Goal: Information Seeking & Learning: Learn about a topic

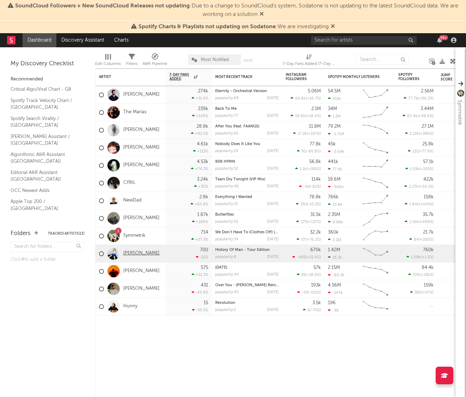
click at [140, 253] on link "[PERSON_NAME]" at bounding box center [141, 253] width 36 height 6
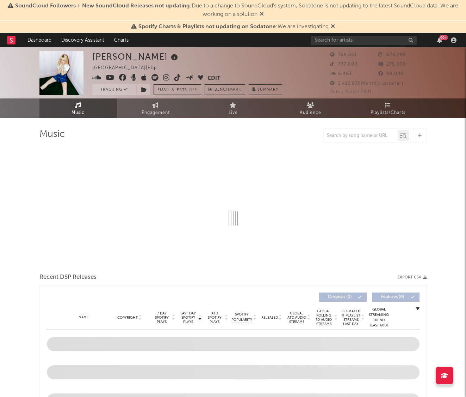
select select "6m"
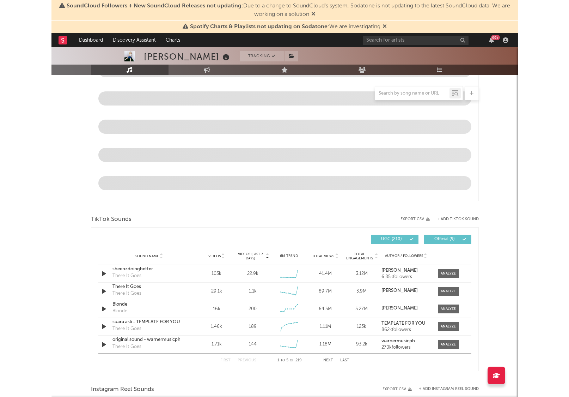
scroll to position [346, 0]
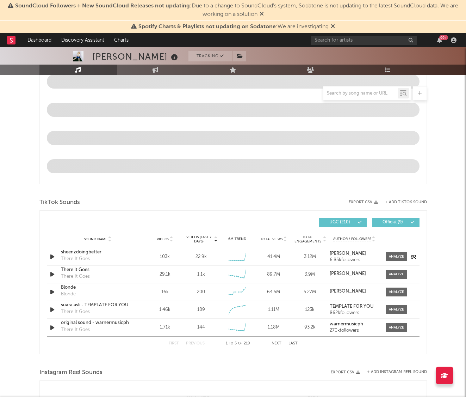
click at [90, 251] on div "sheenzdoingbetter" at bounding box center [98, 251] width 74 height 7
click at [393, 255] on div "Videos (last 7 days) Sound Name Videos Videos (last 7 days) Total Views Total E…" at bounding box center [233, 282] width 373 height 136
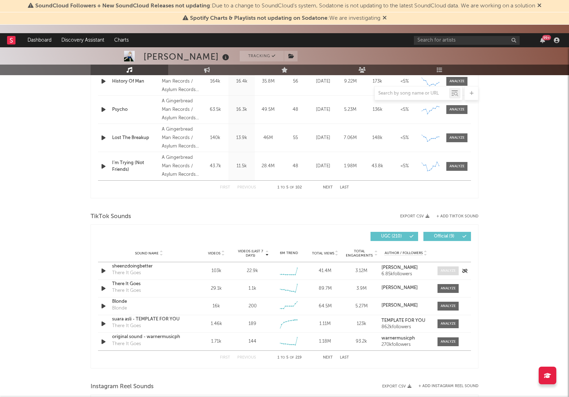
drag, startPoint x: 447, startPoint y: 271, endPoint x: 440, endPoint y: 271, distance: 7.8
click at [447, 271] on div at bounding box center [448, 270] width 15 height 5
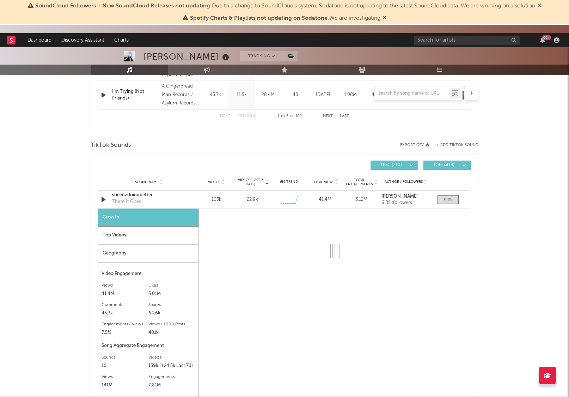
scroll to position [422, 0]
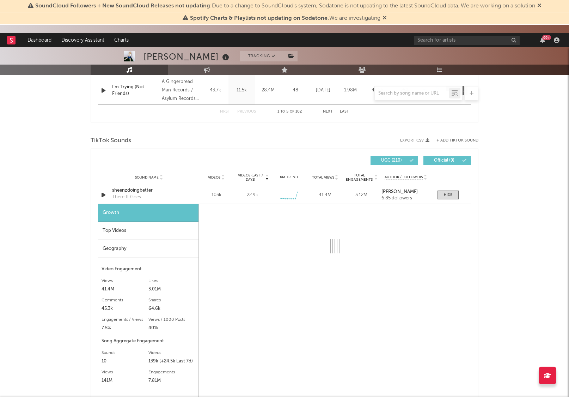
select select "6m"
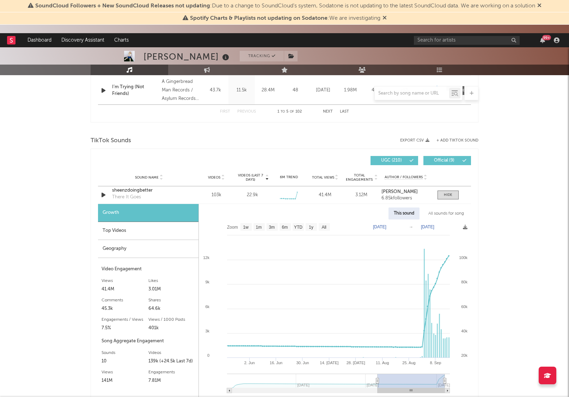
type input "[DATE]"
select select "3m"
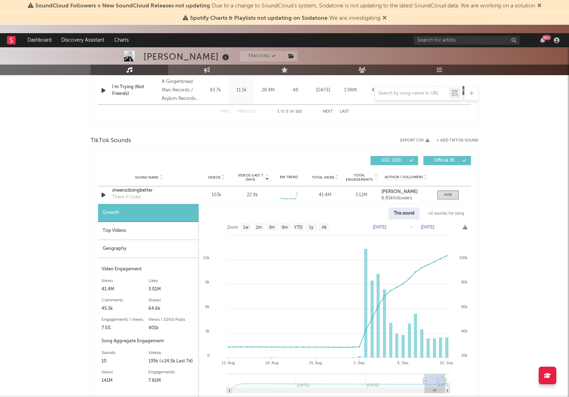
type input "[DATE]"
select select "1m"
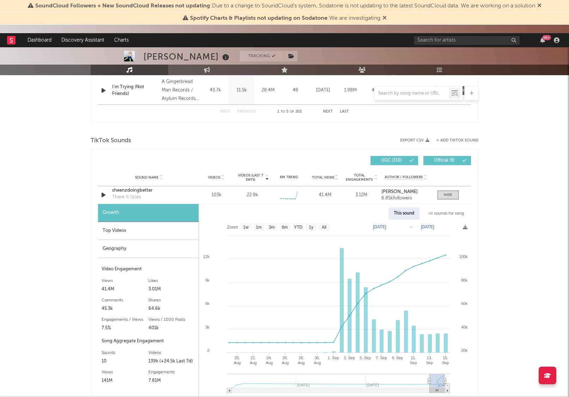
type input "[DATE]"
drag, startPoint x: 339, startPoint y: 378, endPoint x: 427, endPoint y: 367, distance: 88.5
click at [430, 368] on icon "Created with Highcharts 10.3.3 [DATE]. ​ [DATE]. ​ [DATE]. ​ [DATE]. ​ [DATE]. …" at bounding box center [335, 308] width 272 height 178
click at [445, 193] on div at bounding box center [448, 194] width 8 height 5
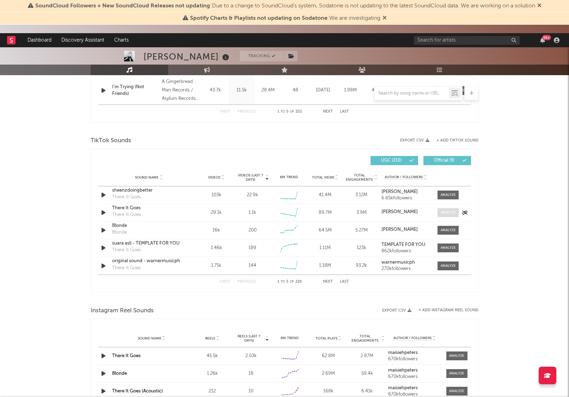
click at [449, 209] on span at bounding box center [447, 212] width 21 height 9
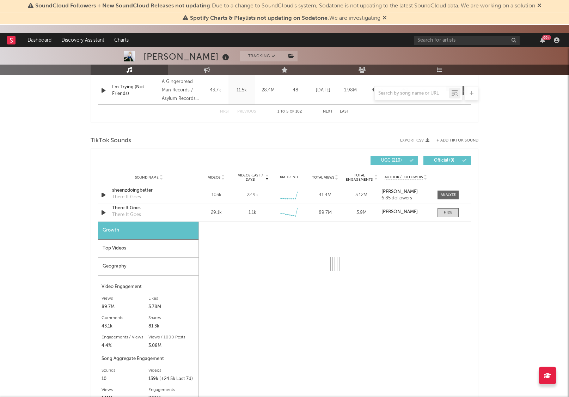
select select "6m"
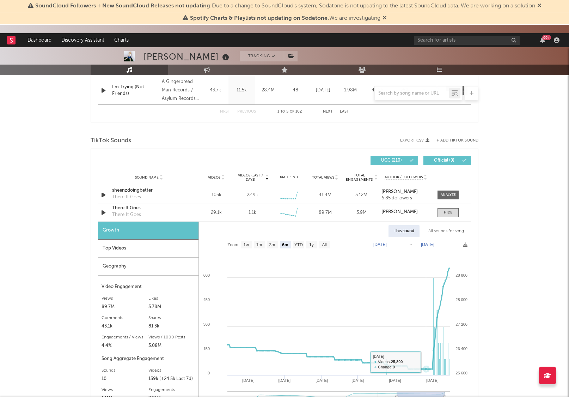
scroll to position [422, 0]
click at [446, 197] on span at bounding box center [447, 195] width 21 height 9
select select "6m"
